Goal: Transaction & Acquisition: Purchase product/service

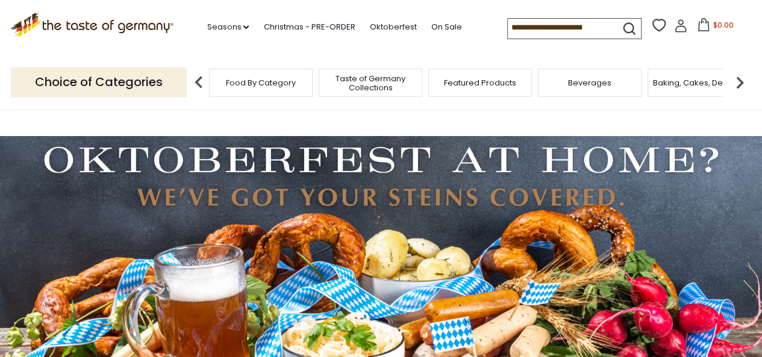
click at [521, 26] on input at bounding box center [559, 27] width 102 height 17
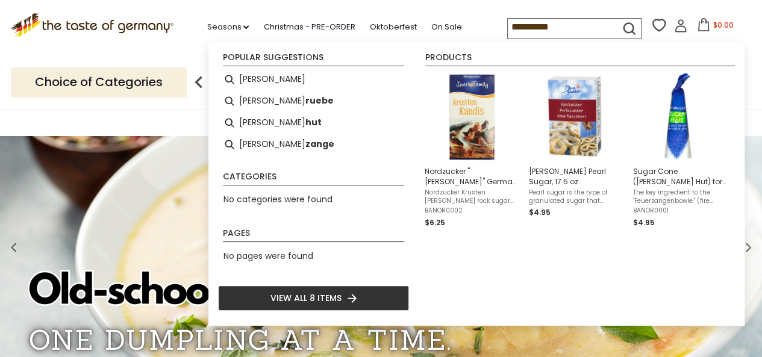
type input "**********"
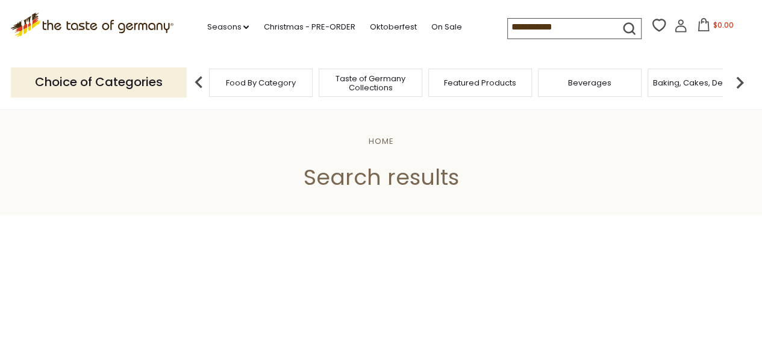
click at [546, 24] on input "**********" at bounding box center [559, 27] width 102 height 17
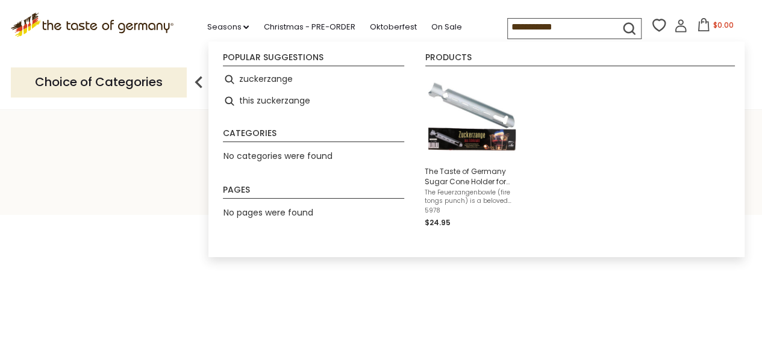
type input "**********"
click at [653, 24] on icon at bounding box center [660, 25] width 14 height 13
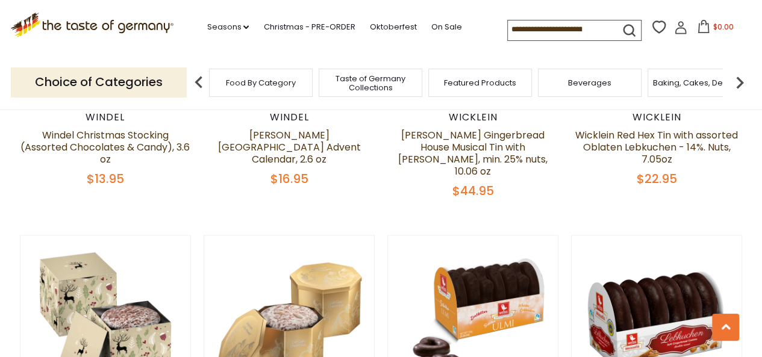
scroll to position [3515, 0]
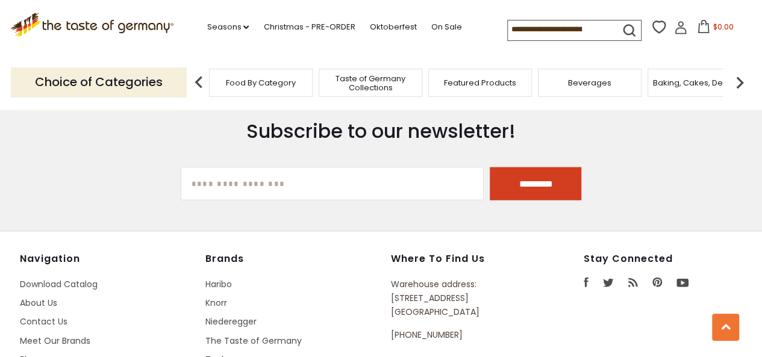
click at [741, 81] on img at bounding box center [740, 83] width 24 height 24
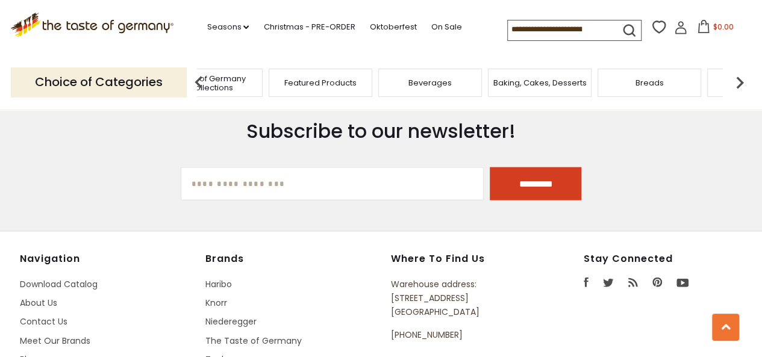
click at [739, 79] on img at bounding box center [740, 83] width 24 height 24
click at [739, 80] on img at bounding box center [740, 83] width 24 height 24
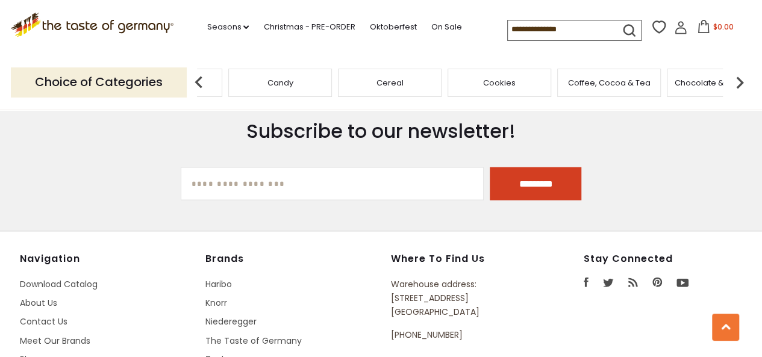
click at [739, 80] on img at bounding box center [740, 83] width 24 height 24
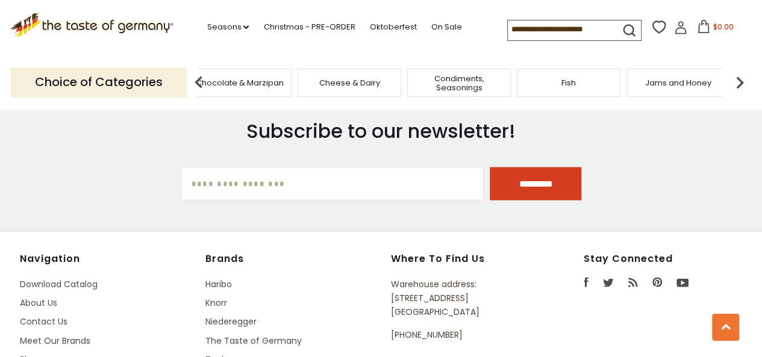
click at [738, 80] on img at bounding box center [740, 83] width 24 height 24
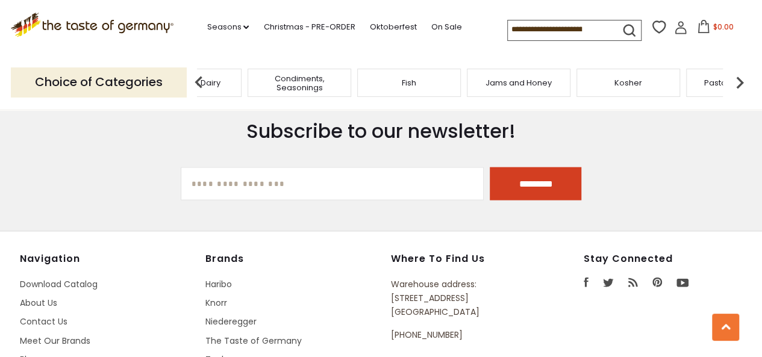
click at [736, 79] on img at bounding box center [740, 83] width 24 height 24
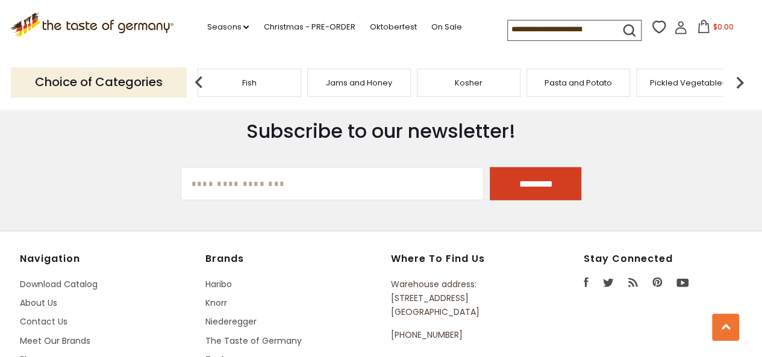
click at [736, 79] on img at bounding box center [740, 83] width 24 height 24
click at [735, 79] on img at bounding box center [740, 83] width 24 height 24
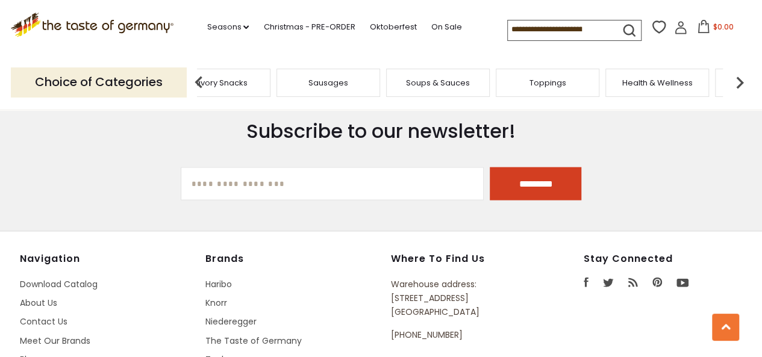
click at [735, 78] on img at bounding box center [740, 83] width 24 height 24
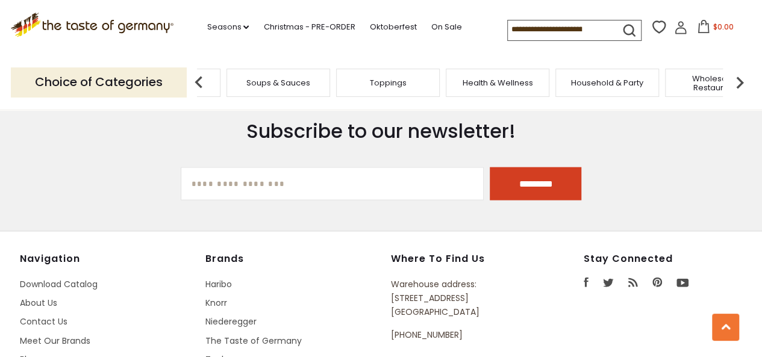
click at [734, 78] on img at bounding box center [740, 83] width 24 height 24
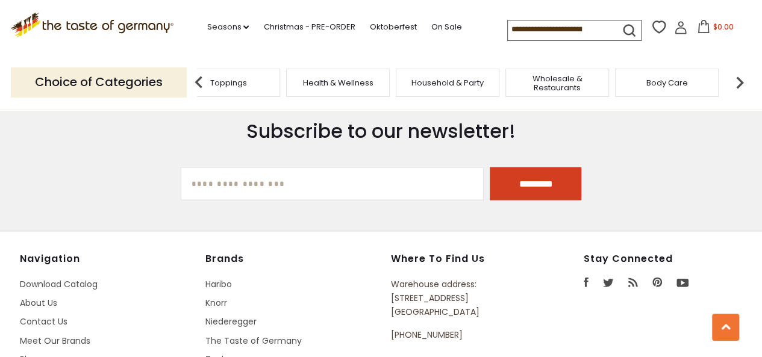
click at [734, 77] on img at bounding box center [740, 83] width 24 height 24
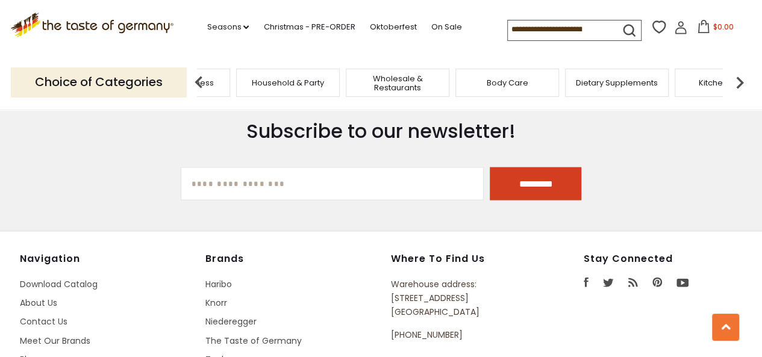
click at [734, 77] on img at bounding box center [740, 83] width 24 height 24
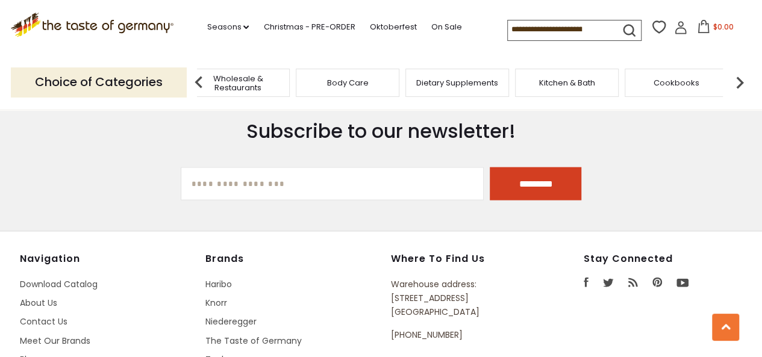
click at [734, 77] on img at bounding box center [740, 83] width 24 height 24
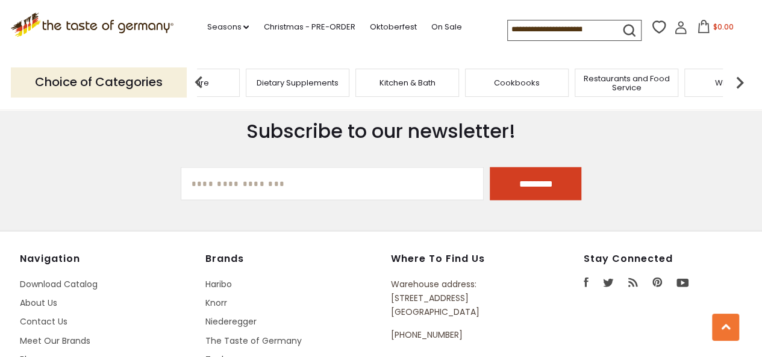
click at [732, 75] on img at bounding box center [740, 83] width 24 height 24
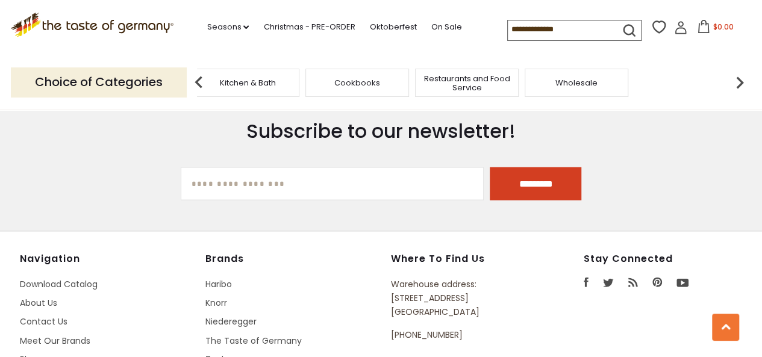
click at [732, 75] on img at bounding box center [740, 83] width 24 height 24
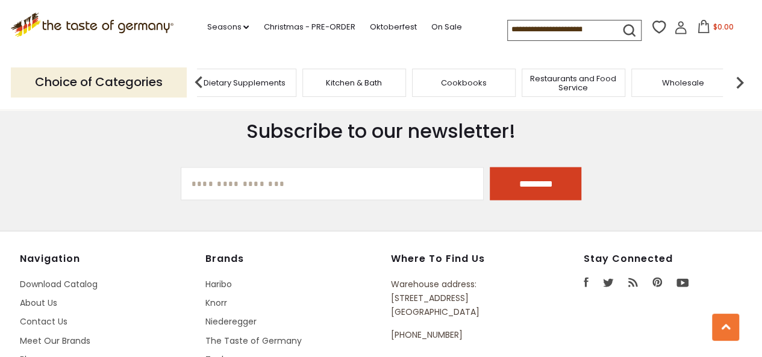
click at [195, 83] on img at bounding box center [199, 83] width 24 height 24
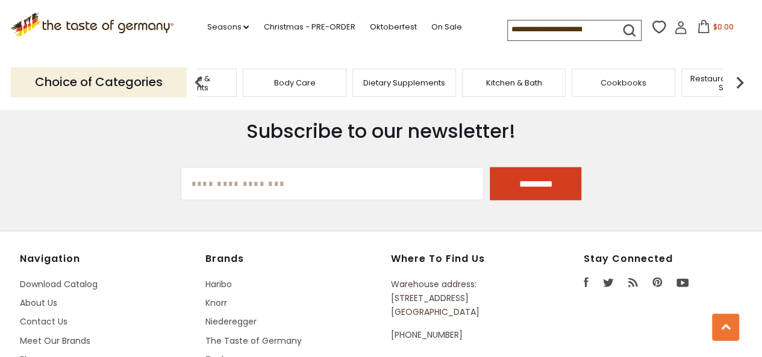
click at [195, 83] on img at bounding box center [199, 83] width 24 height 24
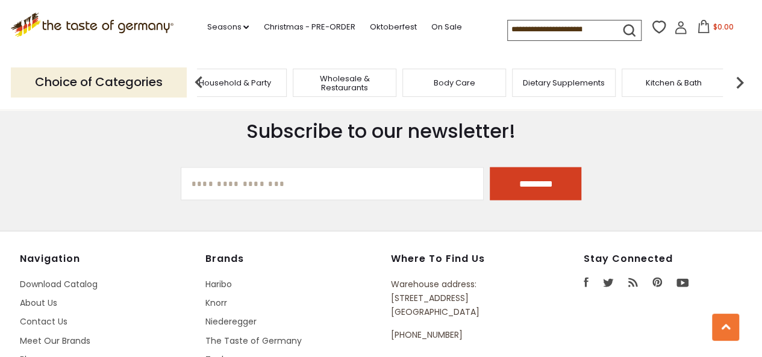
click at [237, 79] on span "Household & Party" at bounding box center [235, 82] width 72 height 9
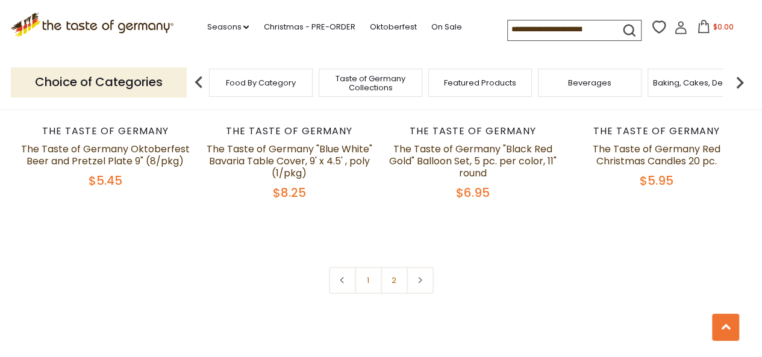
scroll to position [2712, 0]
click at [396, 277] on link "2" at bounding box center [394, 280] width 27 height 27
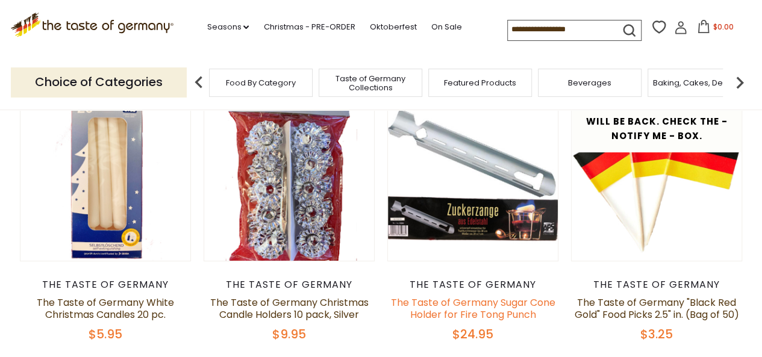
scroll to position [128, 0]
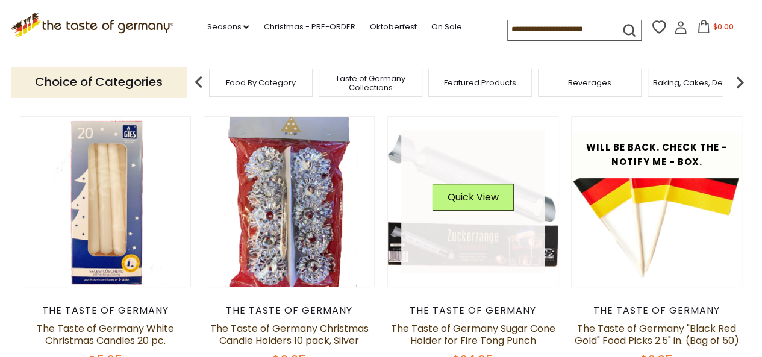
click at [495, 260] on link at bounding box center [472, 201] width 143 height 143
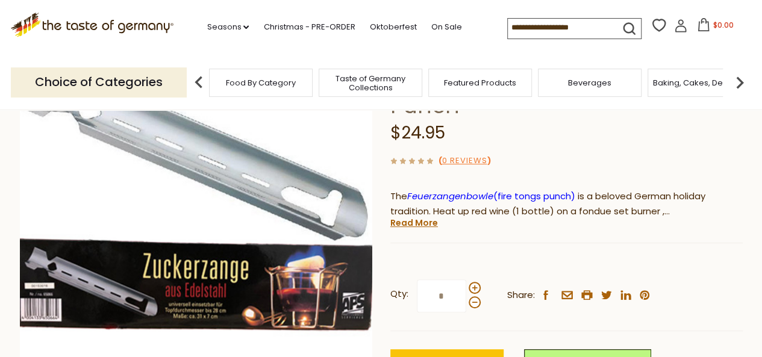
scroll to position [181, 0]
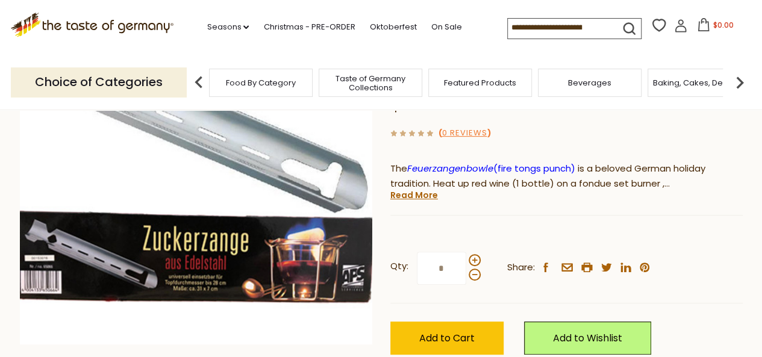
click at [454, 192] on span "gluehwein" at bounding box center [431, 198] width 45 height 13
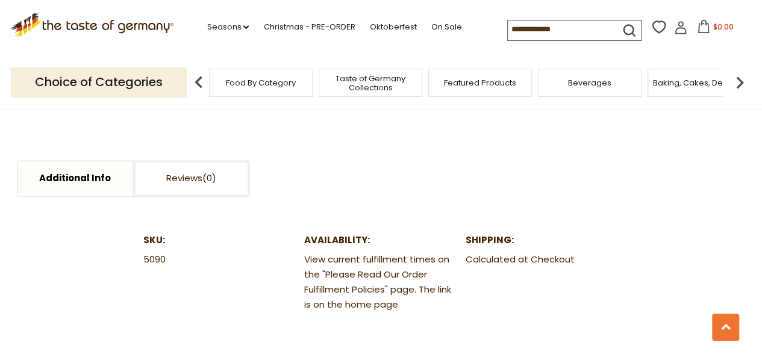
scroll to position [663, 0]
